Goal: Task Accomplishment & Management: Manage account settings

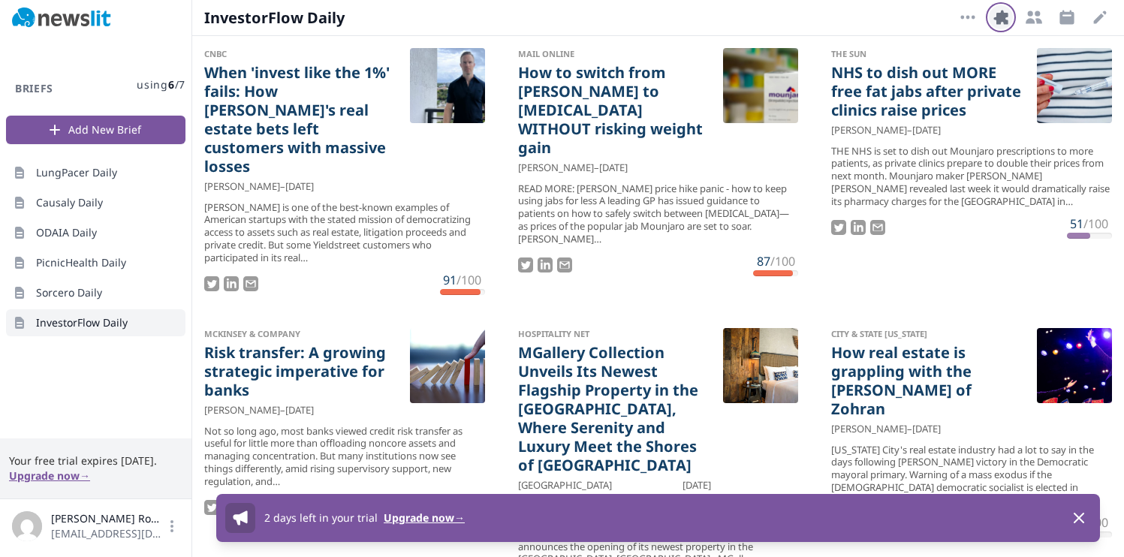
click at [994, 19] on icon "button" at bounding box center [1001, 17] width 14 height 14
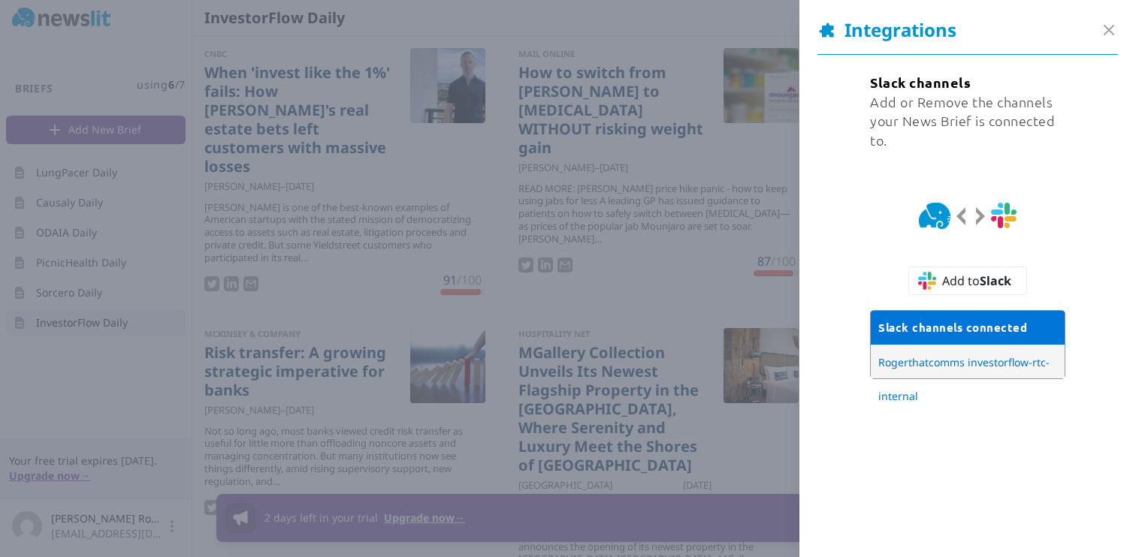
click at [1100, 20] on div "Close panel" at bounding box center [1109, 30] width 18 height 21
click at [1100, 21] on icon "button" at bounding box center [1109, 30] width 18 height 18
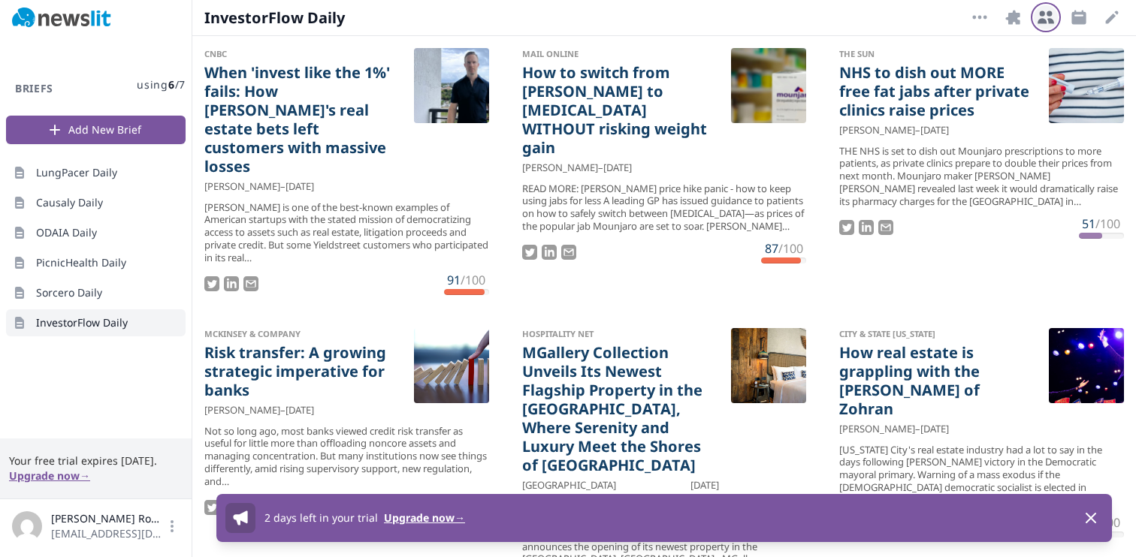
click at [1045, 19] on icon "button" at bounding box center [1045, 17] width 18 height 18
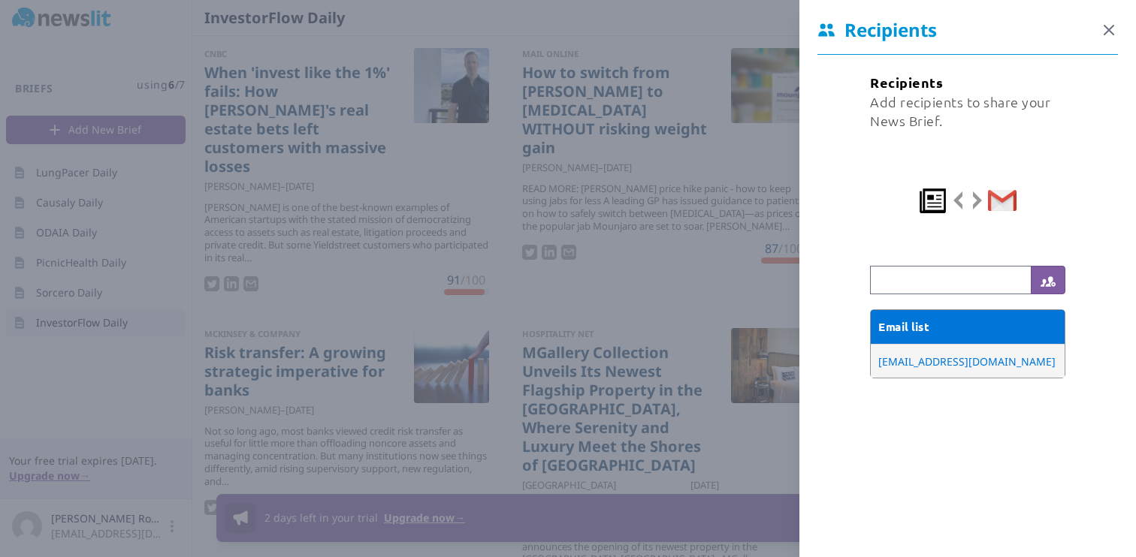
click at [1100, 27] on icon "button" at bounding box center [1109, 30] width 18 height 18
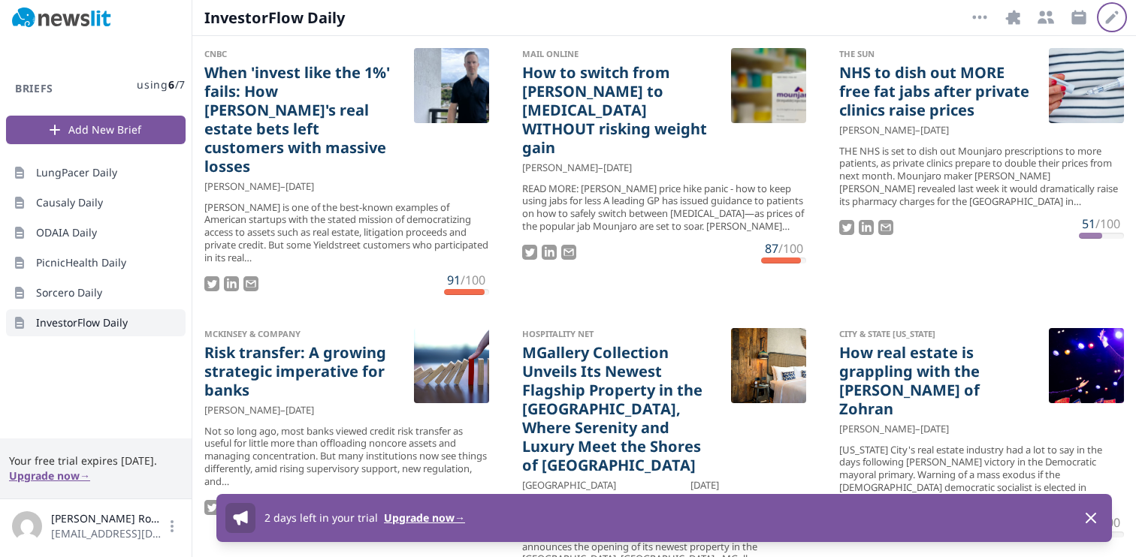
click at [1114, 14] on icon "button" at bounding box center [1112, 17] width 18 height 18
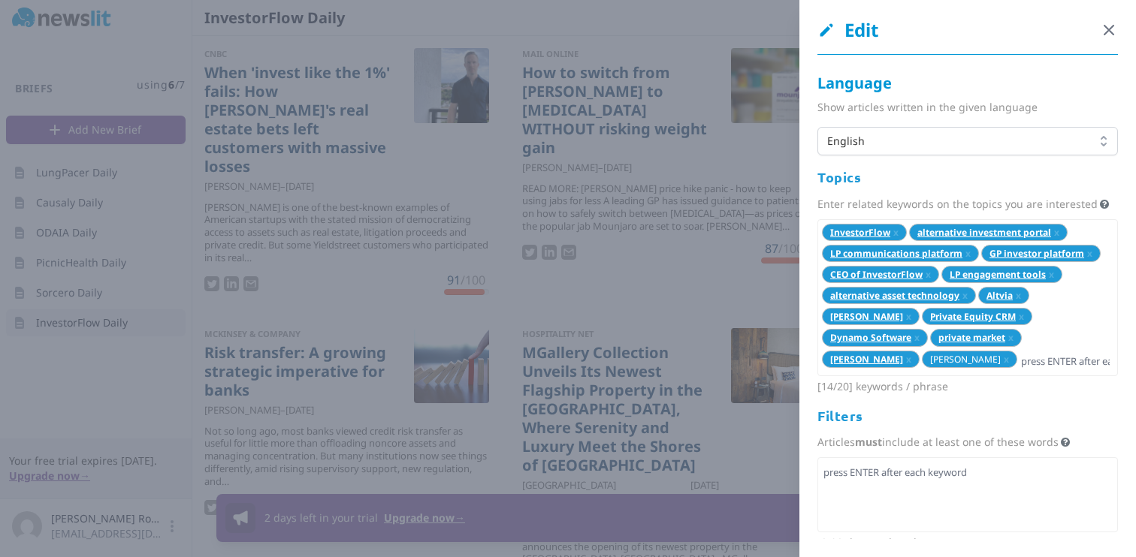
click at [1100, 34] on icon "button" at bounding box center [1109, 30] width 18 height 18
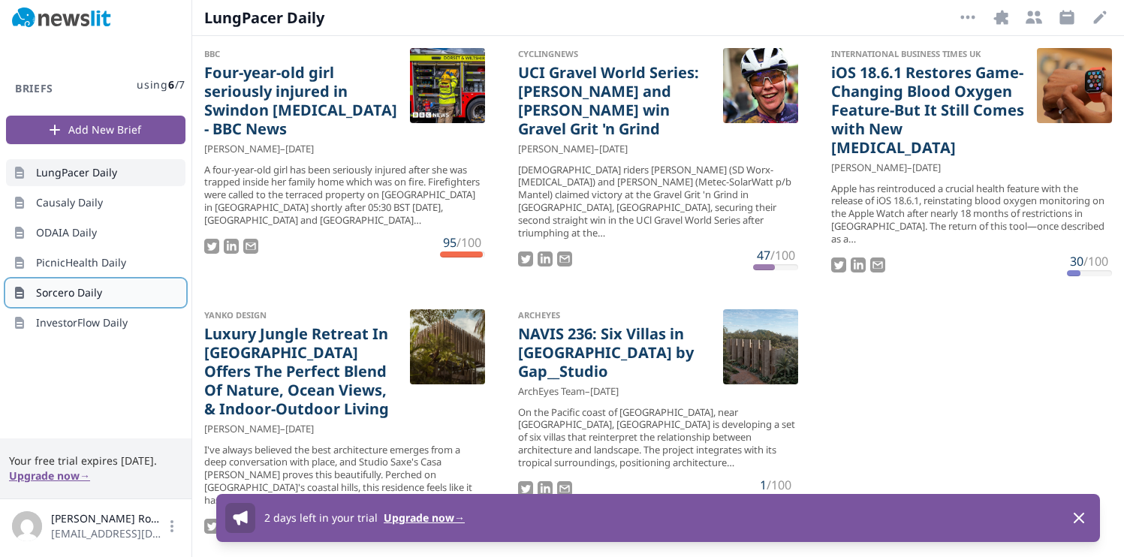
click at [115, 290] on link "Sorcero Daily" at bounding box center [95, 292] width 179 height 27
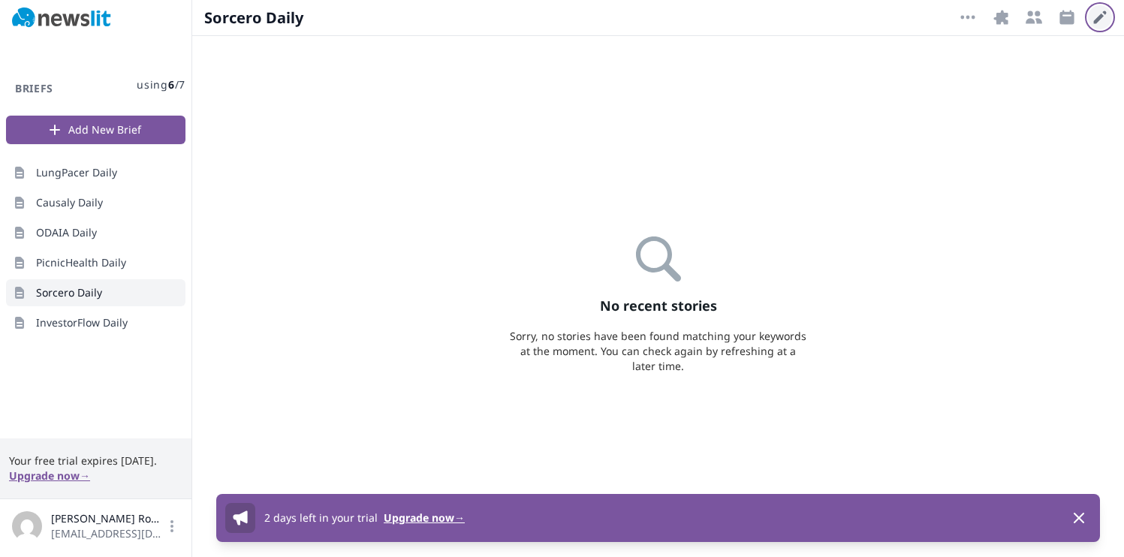
click at [1100, 16] on icon "button" at bounding box center [1100, 17] width 13 height 13
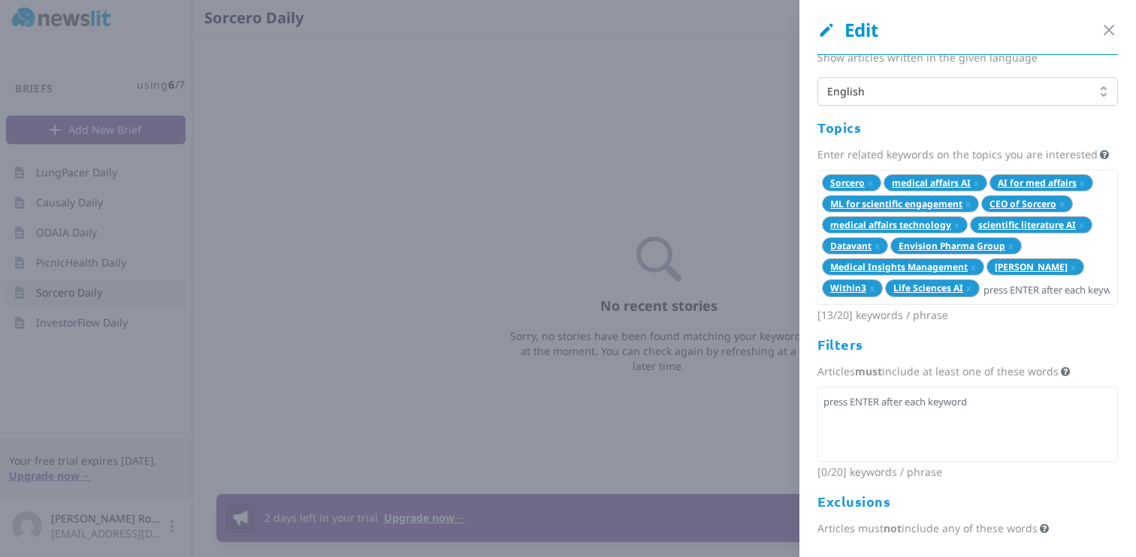
scroll to position [53, 0]
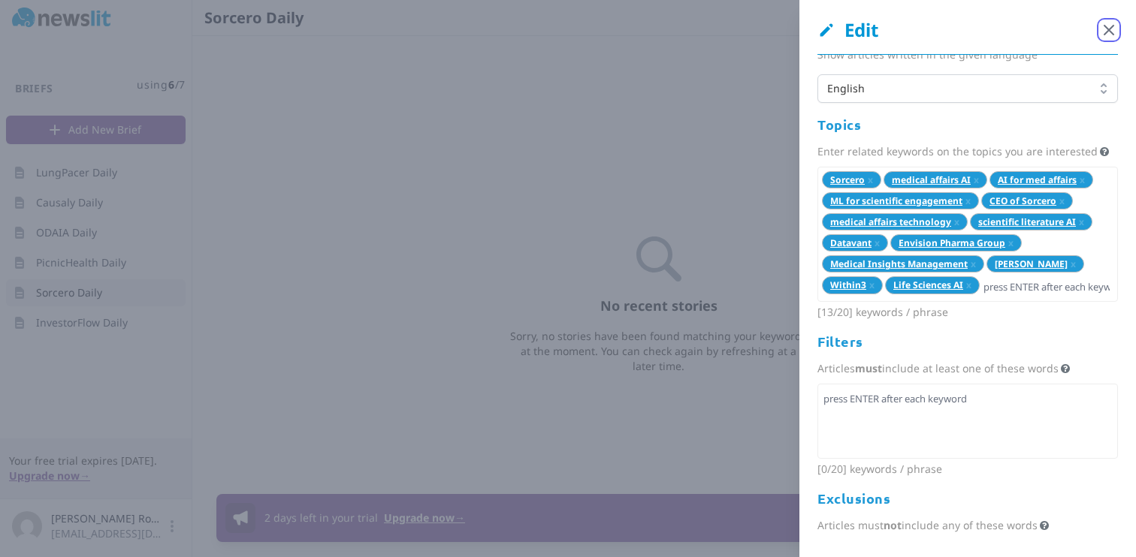
click at [1100, 26] on icon "button" at bounding box center [1109, 30] width 18 height 18
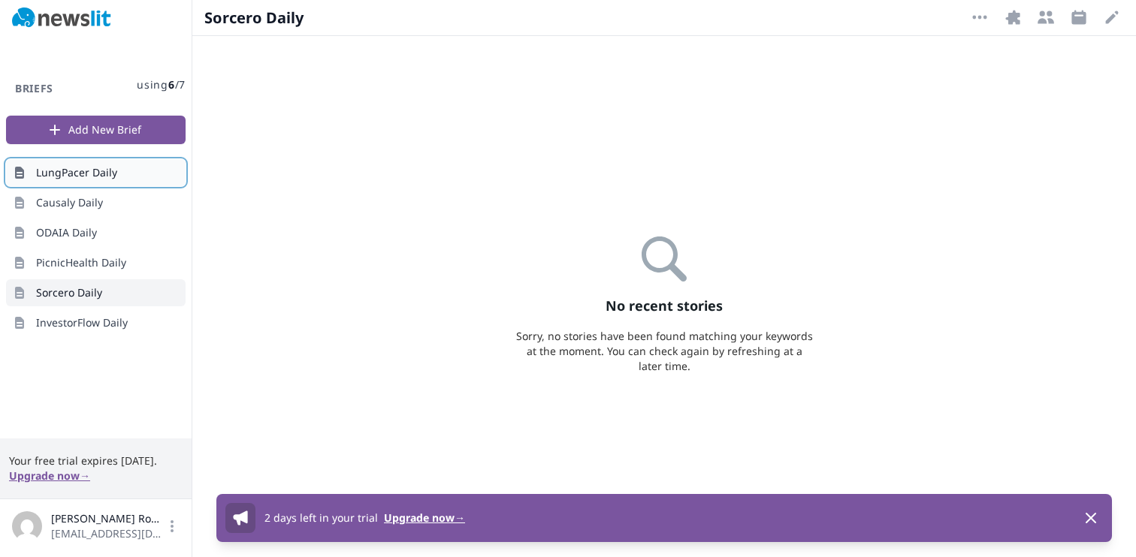
click at [117, 178] on link "LungPacer Daily" at bounding box center [95, 172] width 179 height 27
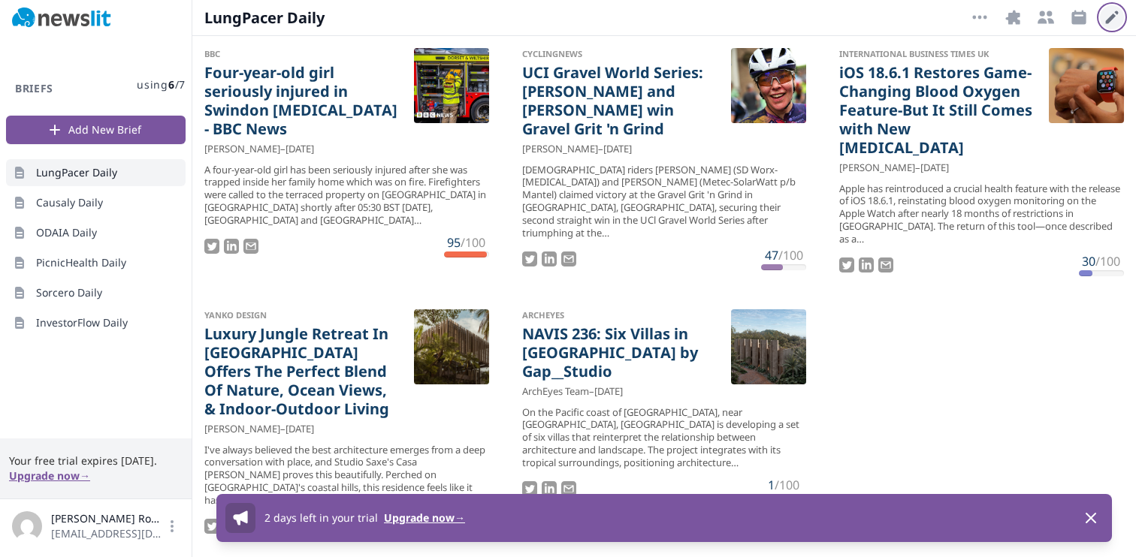
click at [1109, 18] on icon "button" at bounding box center [1112, 17] width 13 height 13
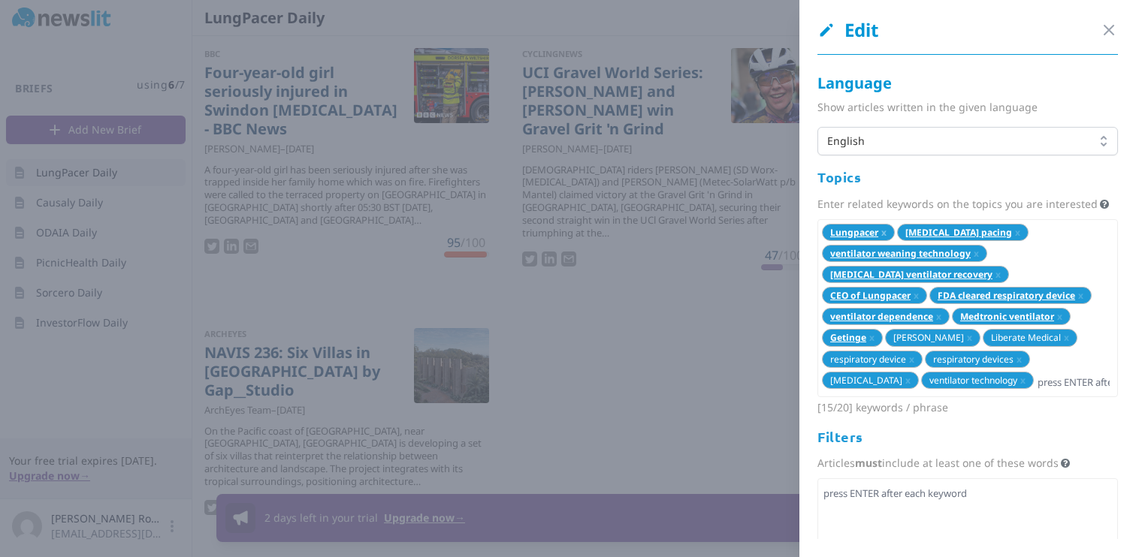
click at [882, 239] on span "x" at bounding box center [883, 232] width 5 height 13
click at [940, 239] on span "x" at bounding box center [942, 232] width 5 height 13
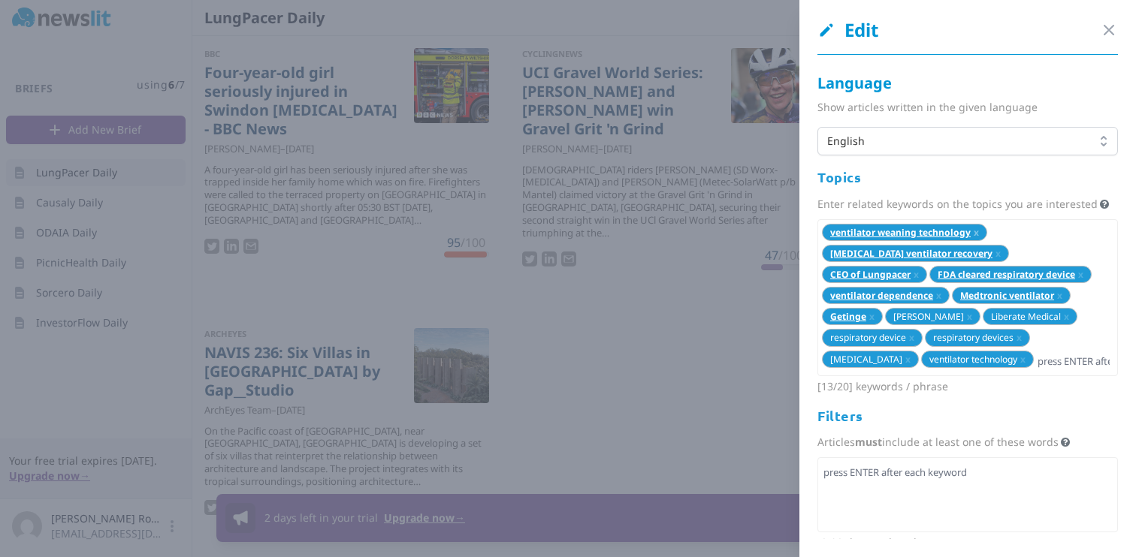
click at [974, 239] on span "x" at bounding box center [975, 232] width 5 height 13
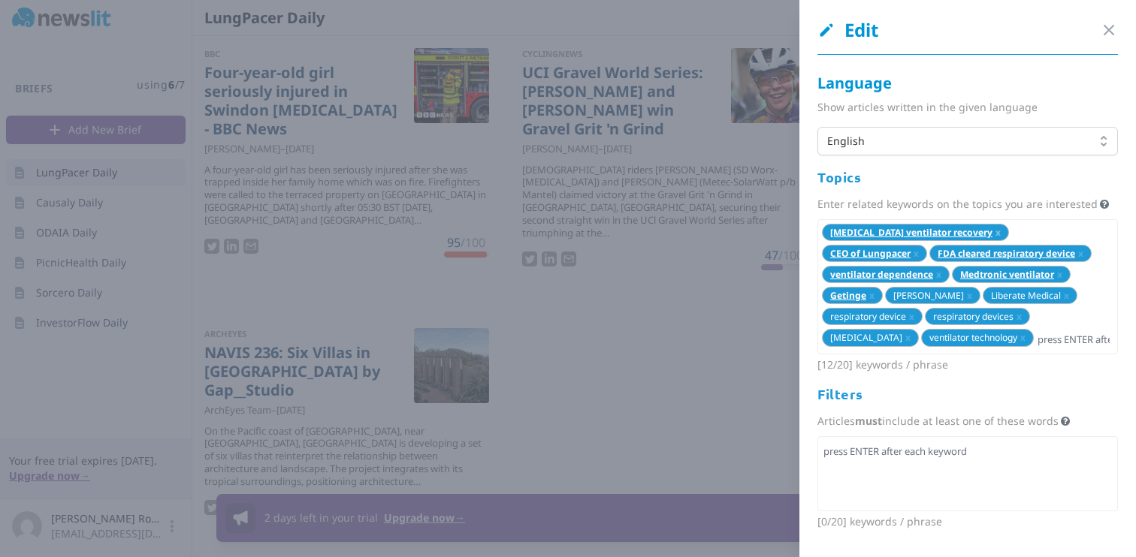
click at [995, 239] on span "x" at bounding box center [997, 232] width 5 height 13
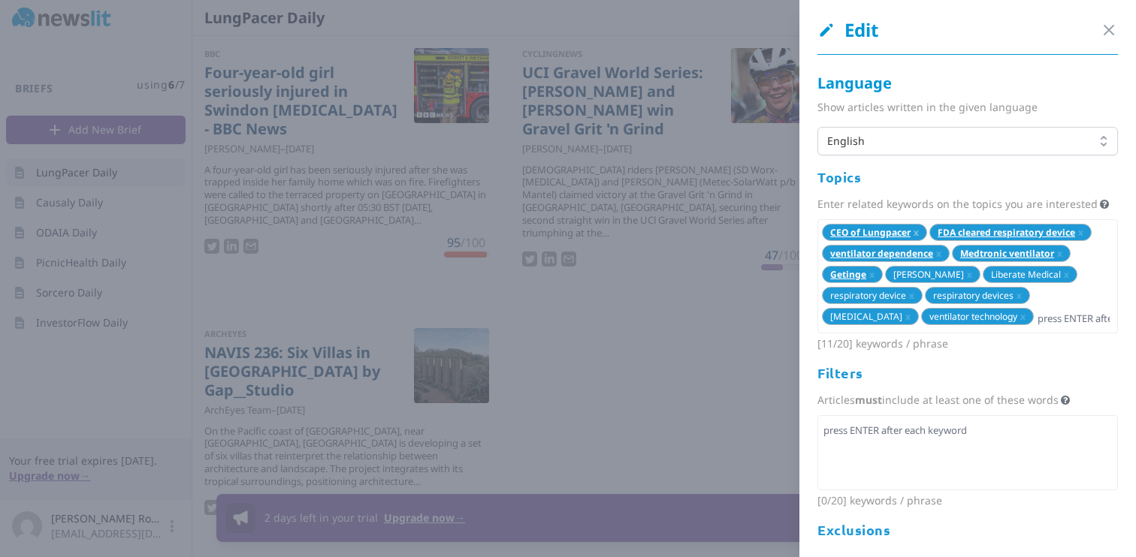
click at [916, 239] on span "x" at bounding box center [915, 232] width 5 height 13
click at [971, 239] on span "x" at bounding box center [972, 232] width 5 height 13
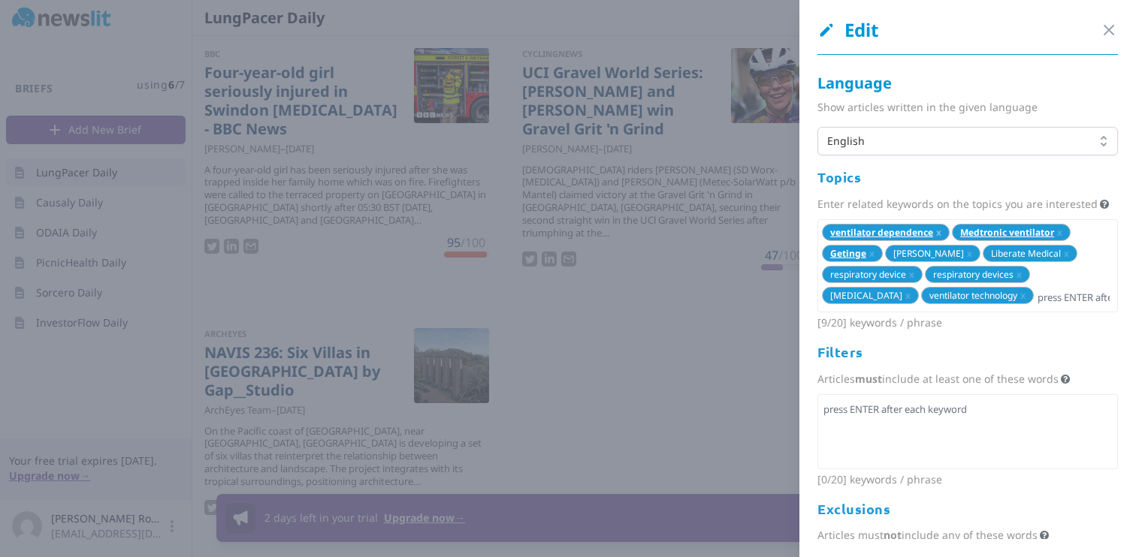
click at [937, 239] on span "x" at bounding box center [938, 232] width 5 height 13
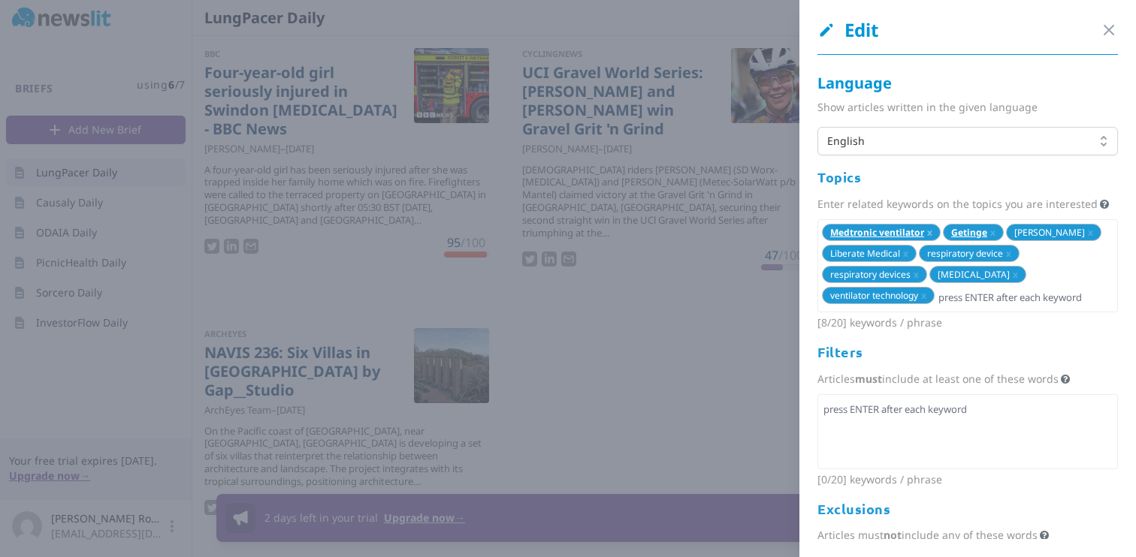
click at [927, 239] on span "x" at bounding box center [929, 232] width 5 height 13
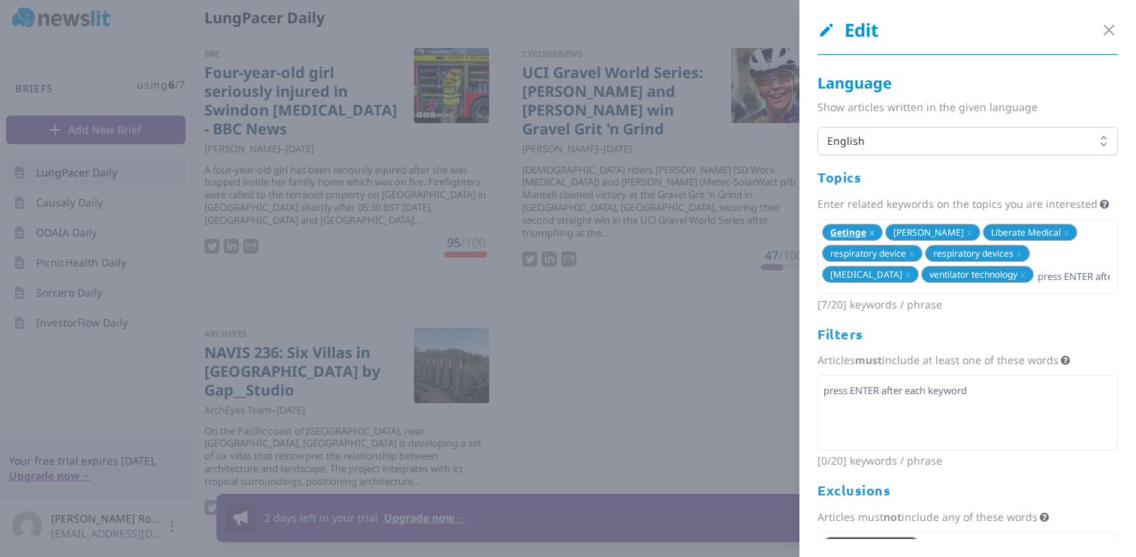
click at [871, 239] on span "x" at bounding box center [871, 232] width 5 height 13
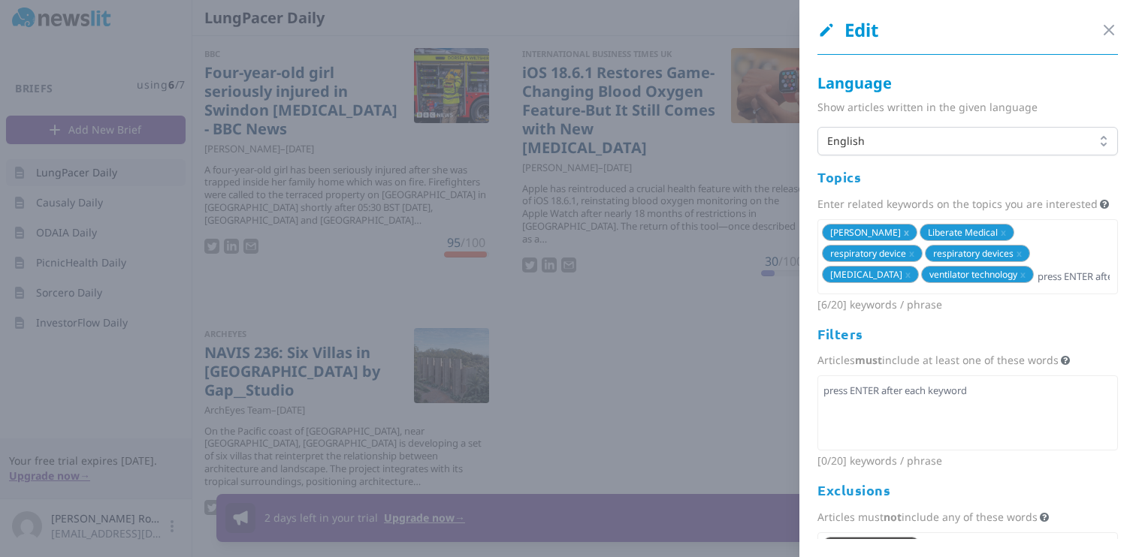
click at [903, 239] on span "x" at bounding box center [905, 232] width 5 height 13
click at [907, 239] on span "x" at bounding box center [905, 232] width 5 height 13
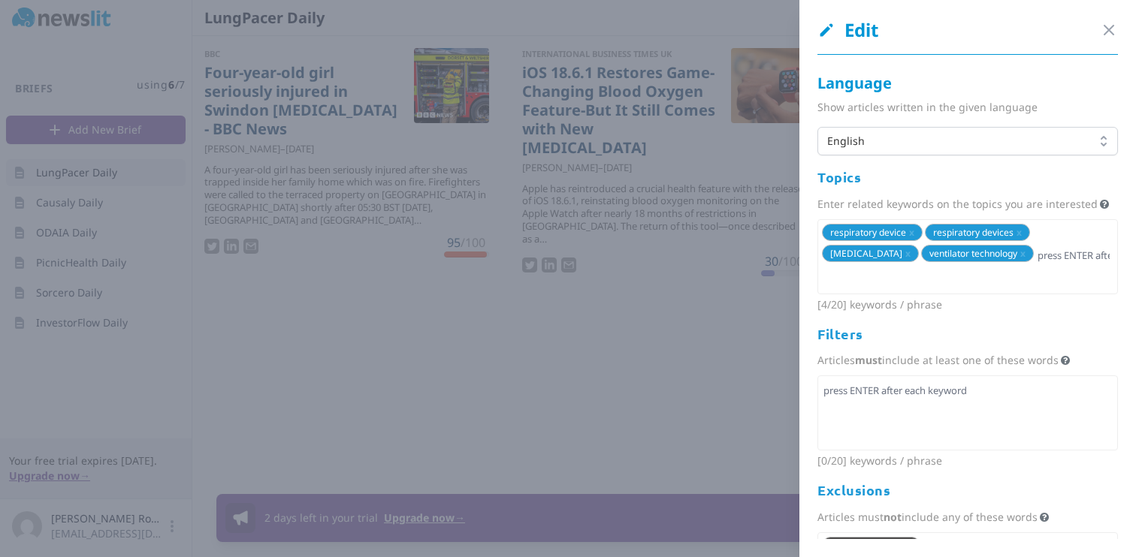
click at [914, 241] on span "respiratory device x" at bounding box center [872, 232] width 101 height 17
click at [912, 239] on span "x" at bounding box center [911, 232] width 5 height 13
click at [912, 241] on span "respiratory devices x" at bounding box center [874, 232] width 105 height 17
click at [914, 239] on span "x" at bounding box center [915, 232] width 5 height 13
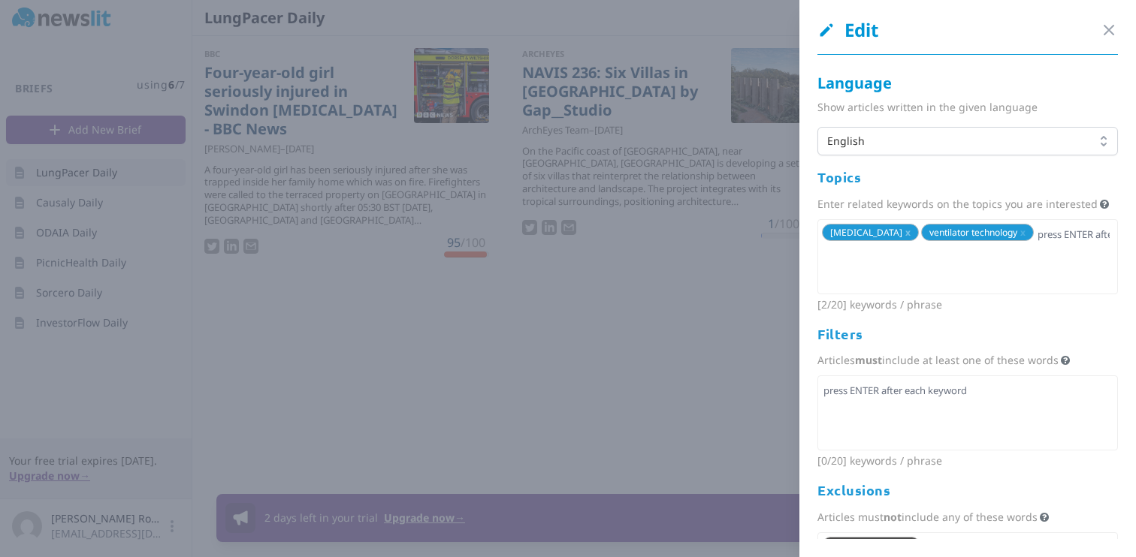
click at [910, 239] on span "x" at bounding box center [907, 232] width 5 height 13
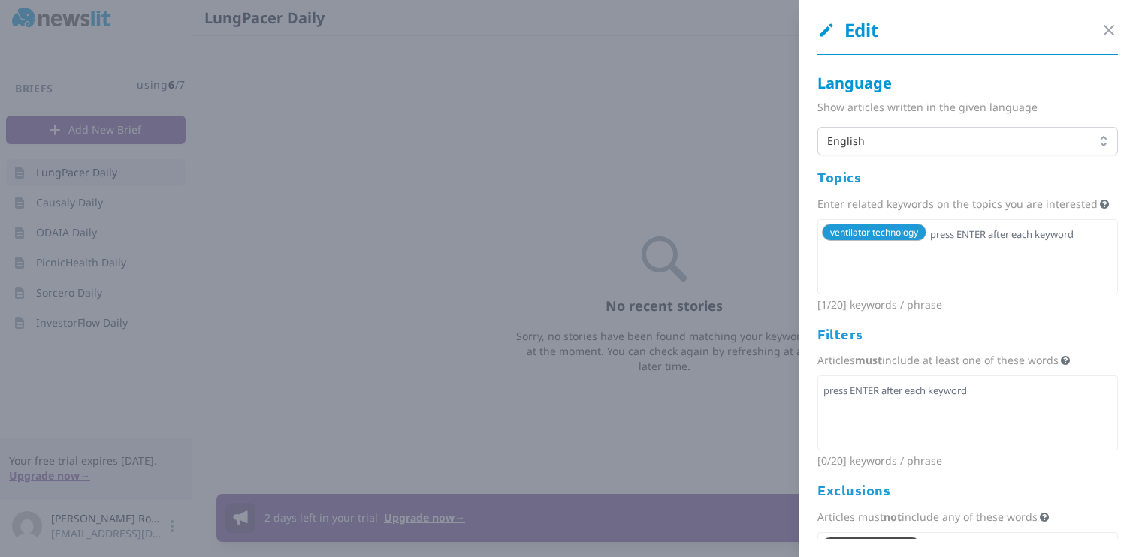
click at [913, 239] on span "ventilator technology" at bounding box center [874, 232] width 88 height 13
click at [891, 239] on span "ventilator technology" at bounding box center [874, 232] width 88 height 13
click at [898, 239] on span "ventilator technology" at bounding box center [874, 232] width 88 height 13
click at [890, 267] on div "ventilator technology" at bounding box center [967, 256] width 300 height 75
click at [895, 239] on span "ventilator technology" at bounding box center [874, 232] width 88 height 13
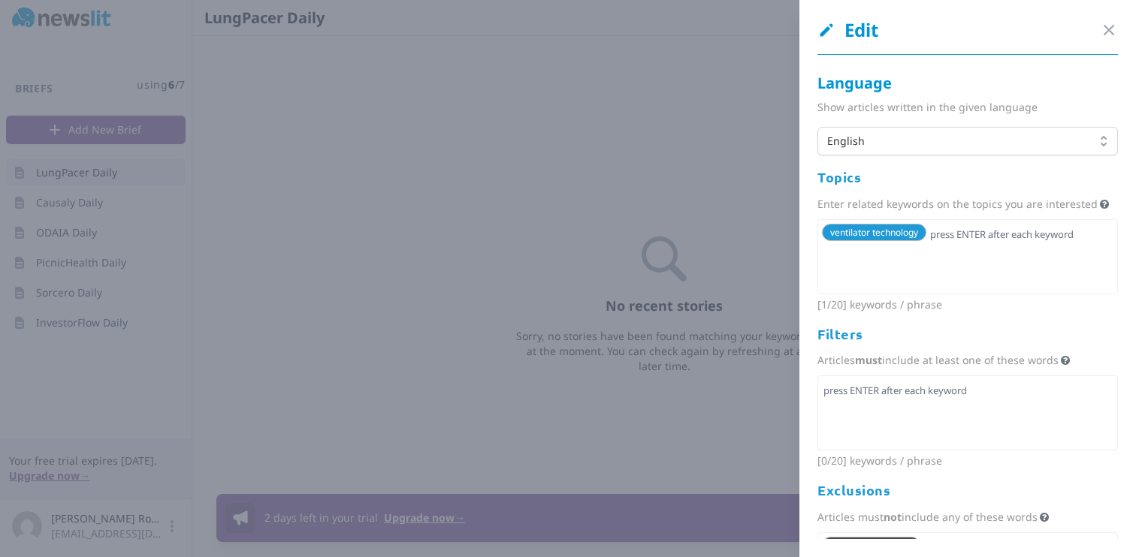
click at [895, 239] on span "ventilator technology" at bounding box center [874, 232] width 88 height 13
